Goal: Transaction & Acquisition: Download file/media

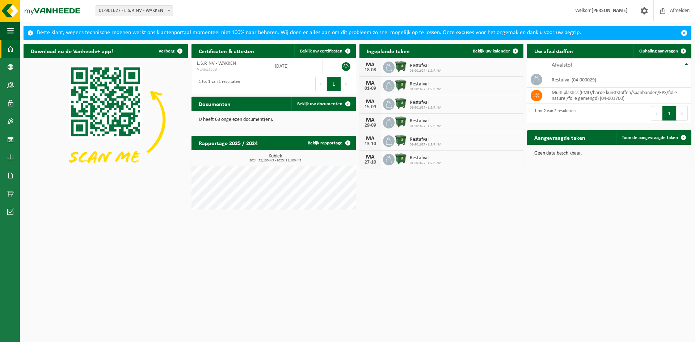
click at [155, 222] on html "Vestiging: 01-901627 - L.S.P. NV - WAKKEN 01-901627 - L.S.P. NV - WAKKEN Welkom…" at bounding box center [347, 171] width 695 height 342
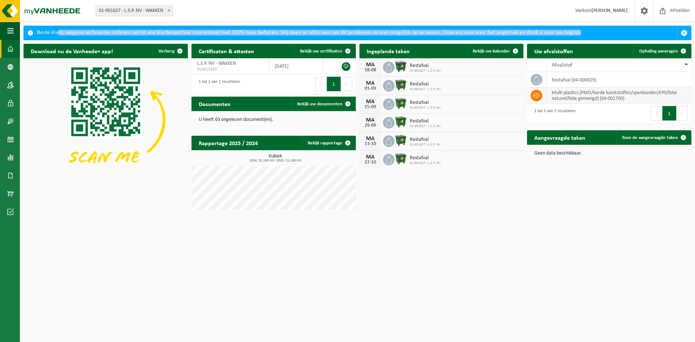
drag, startPoint x: 57, startPoint y: 31, endPoint x: 606, endPoint y: 90, distance: 552.5
click at [593, 37] on div "Beste klant, wegens technische redenen werkt ons klantenportaal momenteel niet …" at bounding box center [357, 33] width 640 height 14
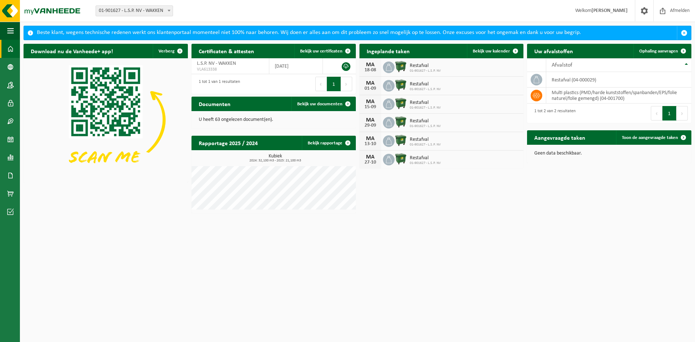
drag, startPoint x: 639, startPoint y: 259, endPoint x: 644, endPoint y: 263, distance: 6.4
click at [641, 260] on html "Vestiging: 01-901627 - L.S.P. NV - WAKKEN 01-901627 - L.S.P. NV - WAKKEN Welkom…" at bounding box center [347, 171] width 695 height 342
click at [336, 103] on span "Bekijk uw documenten" at bounding box center [319, 104] width 45 height 5
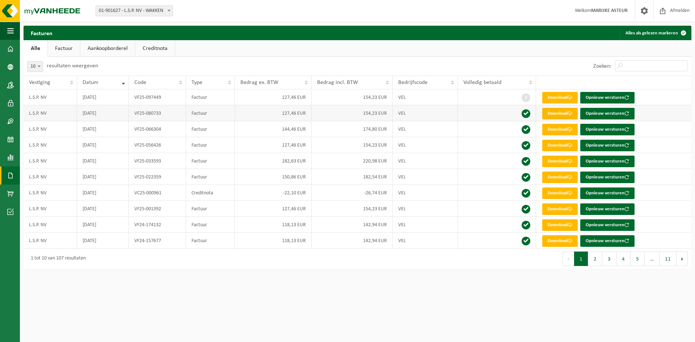
click at [556, 115] on link "Download" at bounding box center [559, 114] width 35 height 12
